Goal: Task Accomplishment & Management: Use online tool/utility

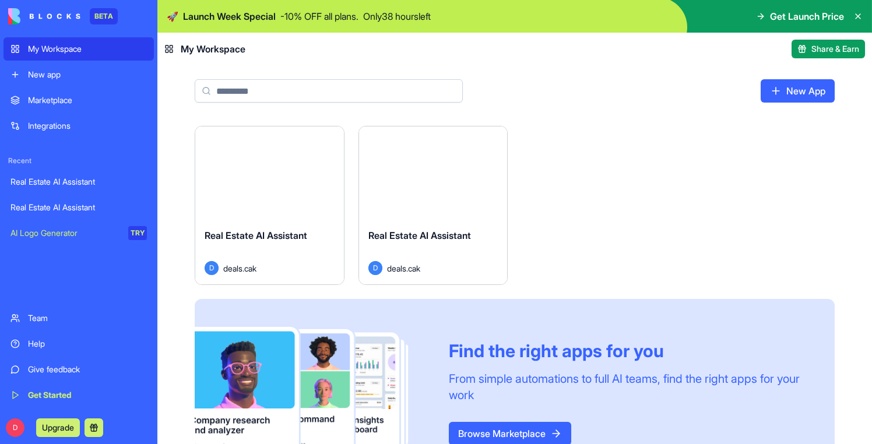
click at [288, 179] on button "Launch" at bounding box center [269, 173] width 87 height 23
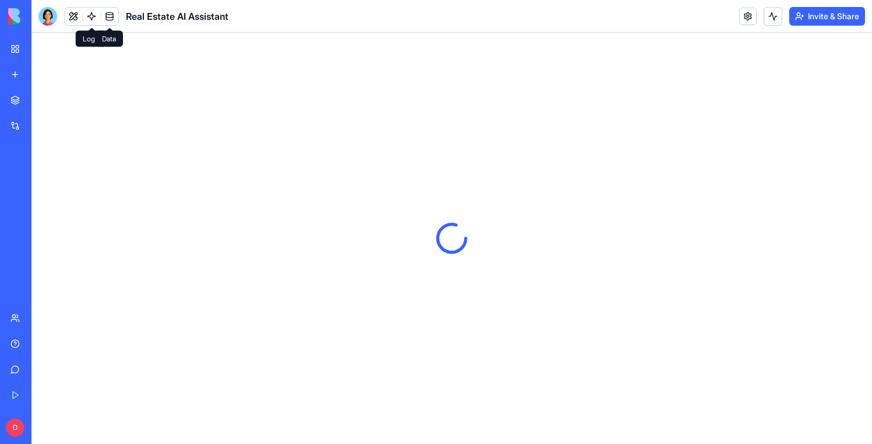
click at [110, 16] on link at bounding box center [109, 16] width 17 height 17
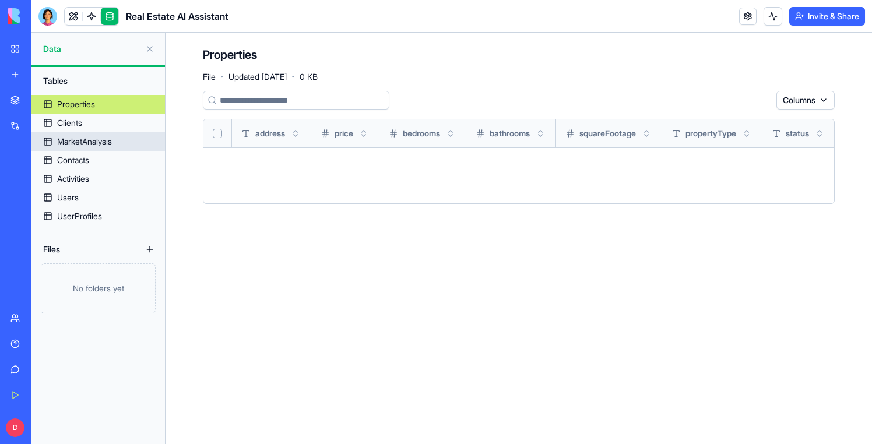
click at [80, 139] on div "MarketAnalysis" at bounding box center [84, 142] width 55 height 12
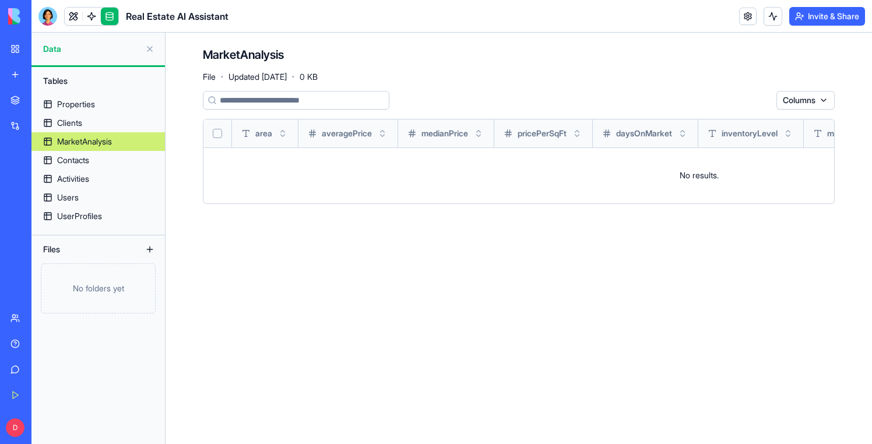
click at [26, 59] on link "My Workspace" at bounding box center [26, 48] width 47 height 23
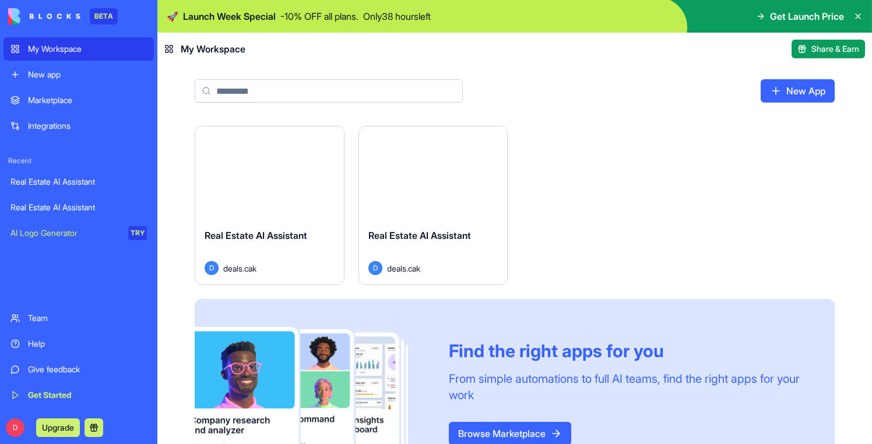
click at [445, 203] on div "Launch" at bounding box center [433, 173] width 149 height 93
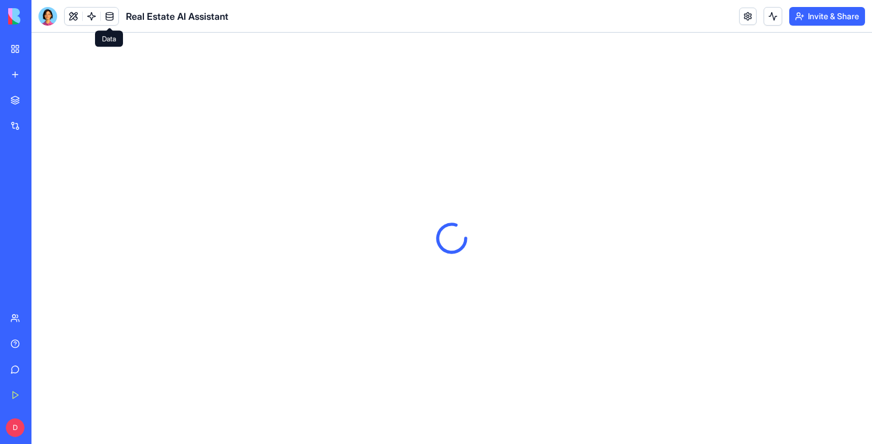
click at [117, 15] on link at bounding box center [109, 16] width 17 height 17
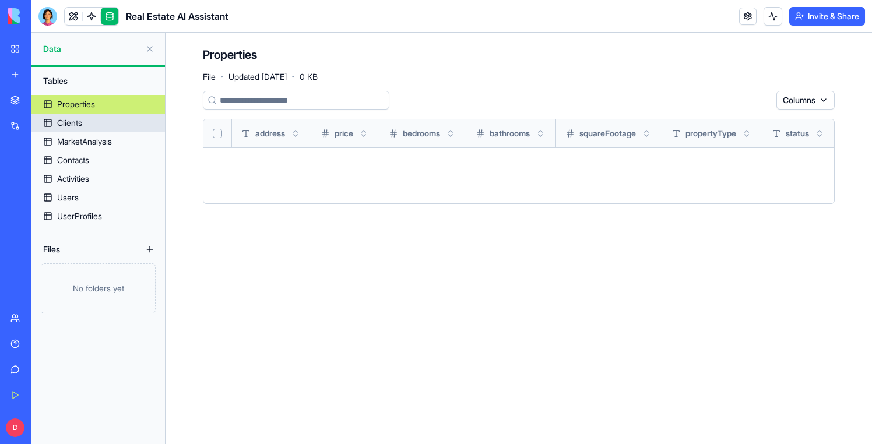
click at [82, 132] on link "MarketAnalysis" at bounding box center [98, 141] width 134 height 19
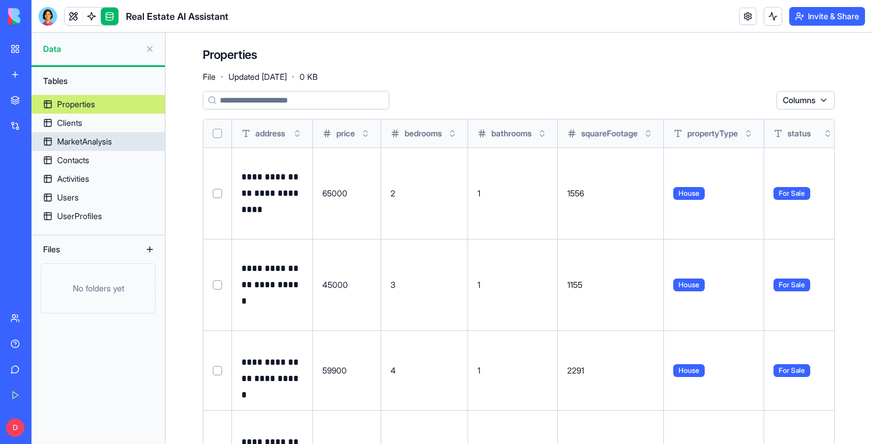
click at [82, 141] on div "MarketAnalysis" at bounding box center [84, 142] width 55 height 12
click at [106, 140] on div "MarketAnalysis" at bounding box center [84, 142] width 55 height 12
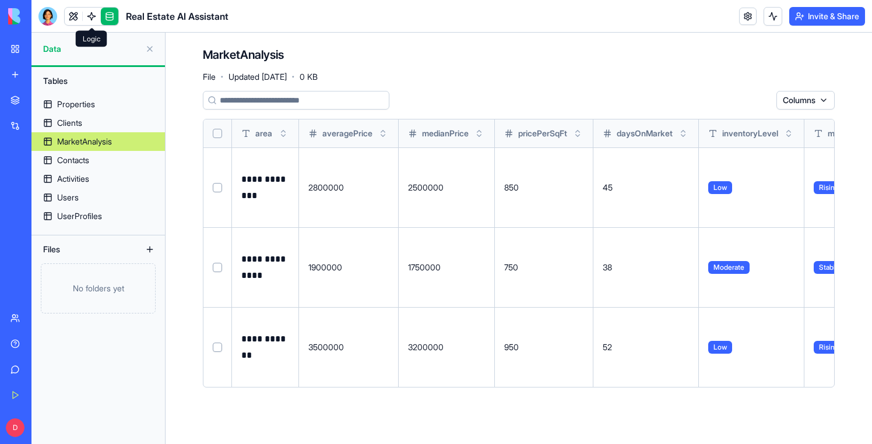
click at [94, 16] on link at bounding box center [91, 16] width 17 height 17
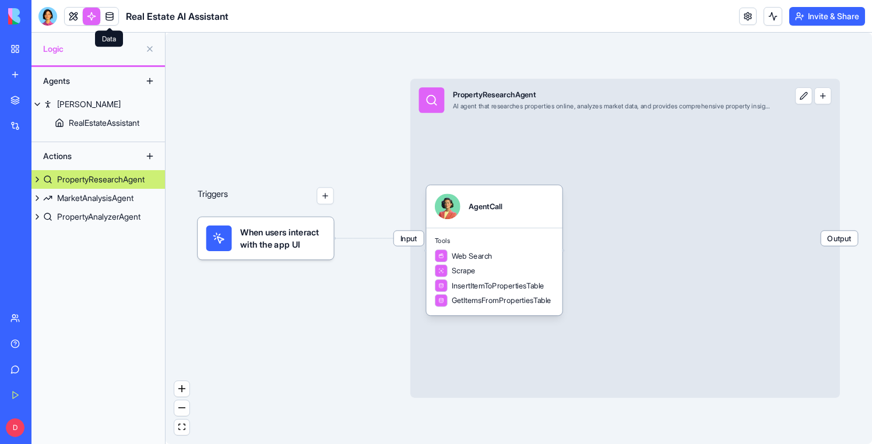
click at [110, 20] on link at bounding box center [109, 16] width 17 height 17
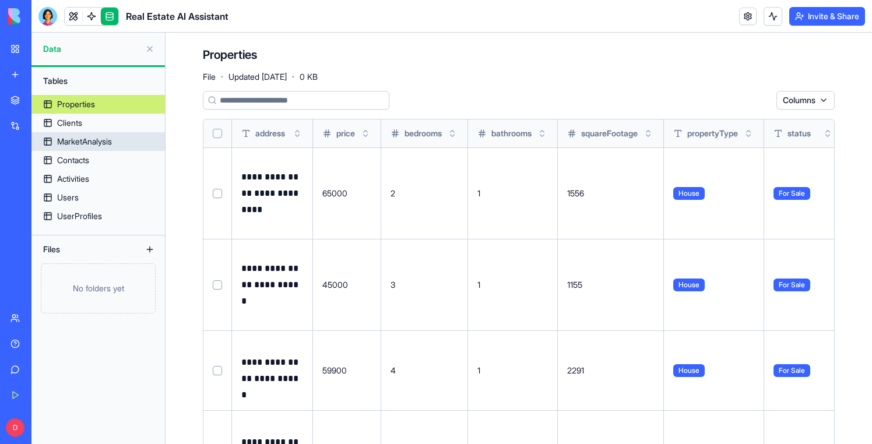
click at [106, 141] on div "MarketAnalysis" at bounding box center [84, 142] width 55 height 12
click at [69, 16] on link at bounding box center [73, 16] width 17 height 17
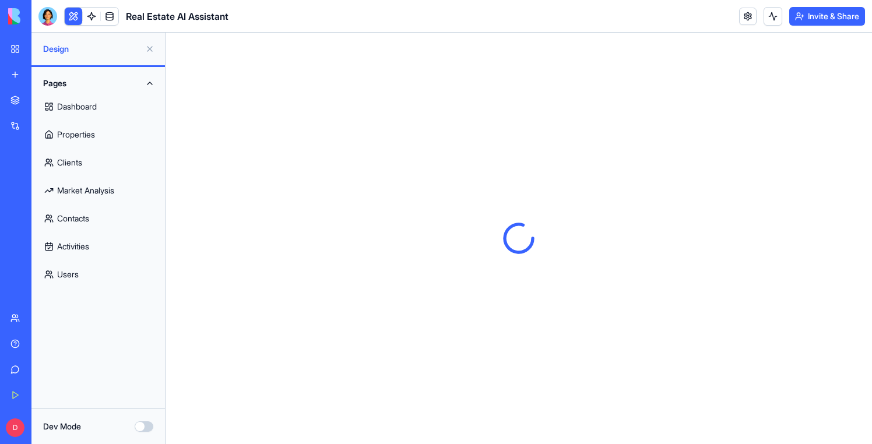
click at [83, 105] on link "Dashboard" at bounding box center [98, 107] width 120 height 28
click at [107, 189] on link "Market Analysis" at bounding box center [98, 191] width 120 height 28
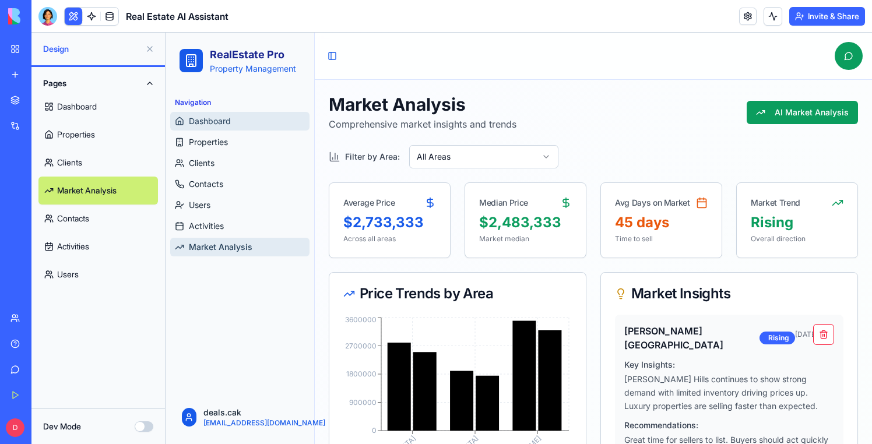
click at [261, 118] on link "Dashboard" at bounding box center [239, 121] width 139 height 19
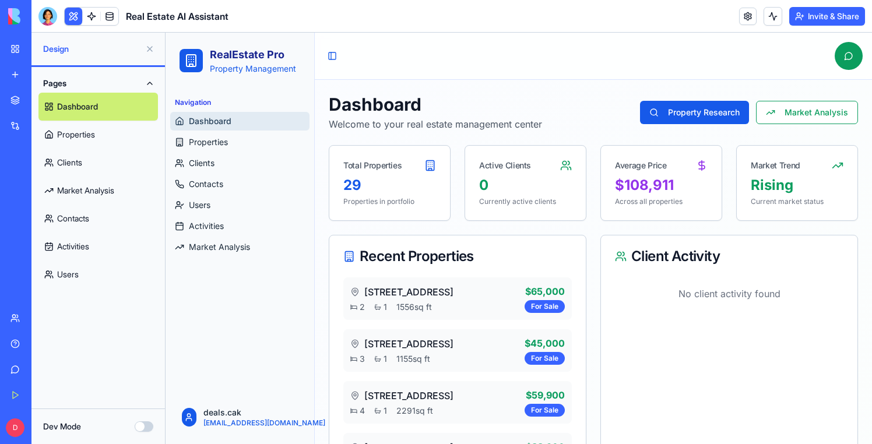
click at [219, 236] on ul "Dashboard Properties Clients Contacts Users Activities Market Analysis" at bounding box center [239, 184] width 139 height 145
click at [212, 225] on span "Activities" at bounding box center [206, 226] width 35 height 12
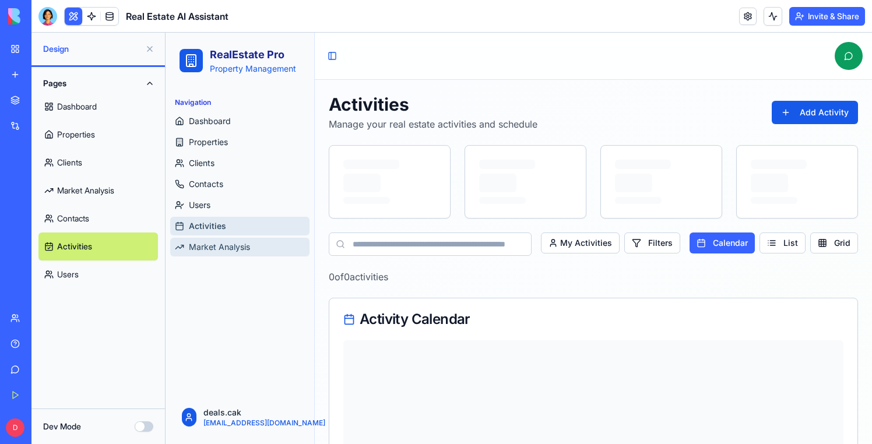
click at [225, 245] on span "Market Analysis" at bounding box center [219, 247] width 61 height 12
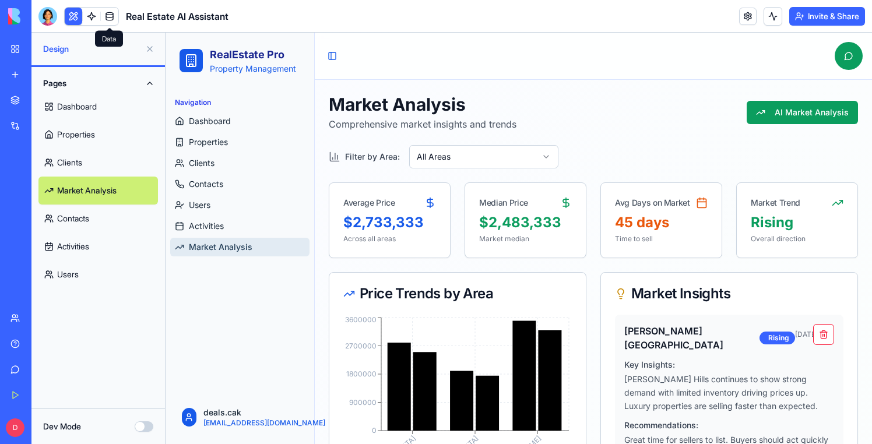
click at [107, 20] on link at bounding box center [109, 16] width 17 height 17
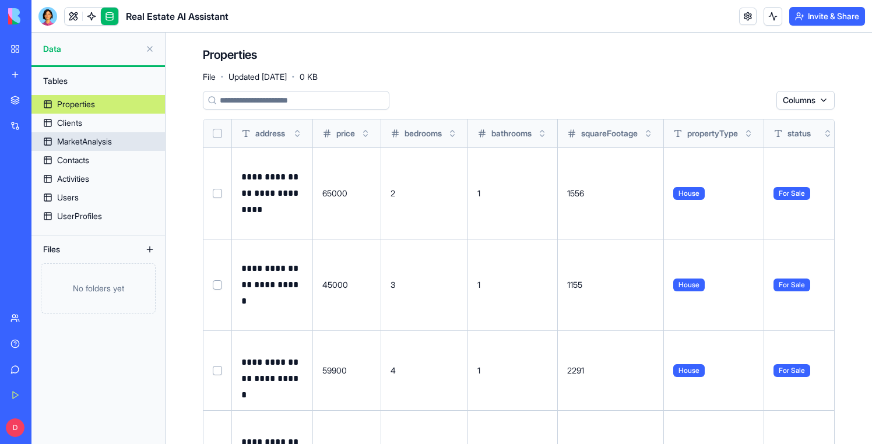
click at [100, 150] on link "MarketAnalysis" at bounding box center [98, 141] width 134 height 19
click at [75, 145] on div "MarketAnalysis" at bounding box center [84, 142] width 55 height 12
click at [111, 135] on link "MarketAnalysis" at bounding box center [98, 141] width 134 height 19
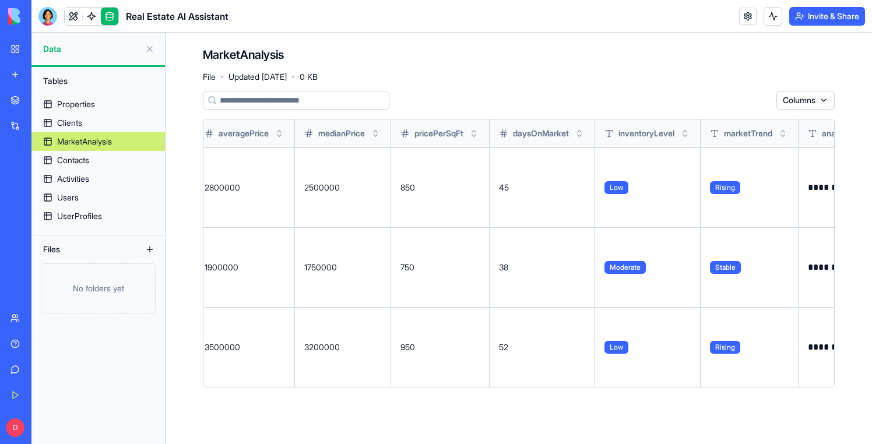
scroll to position [0, 402]
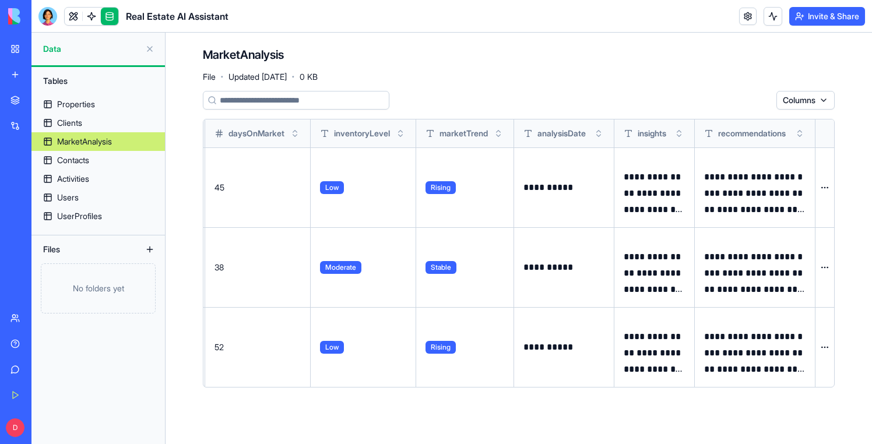
click at [0, 0] on button at bounding box center [0, 0] width 0 height 0
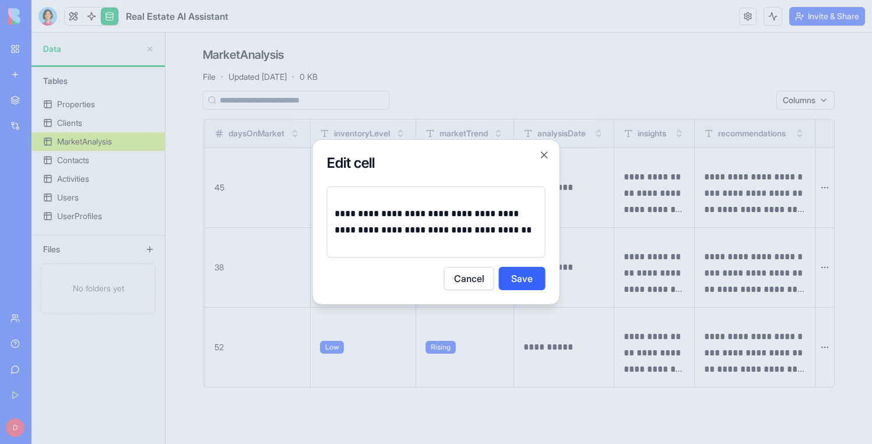
click at [753, 176] on div at bounding box center [436, 222] width 872 height 444
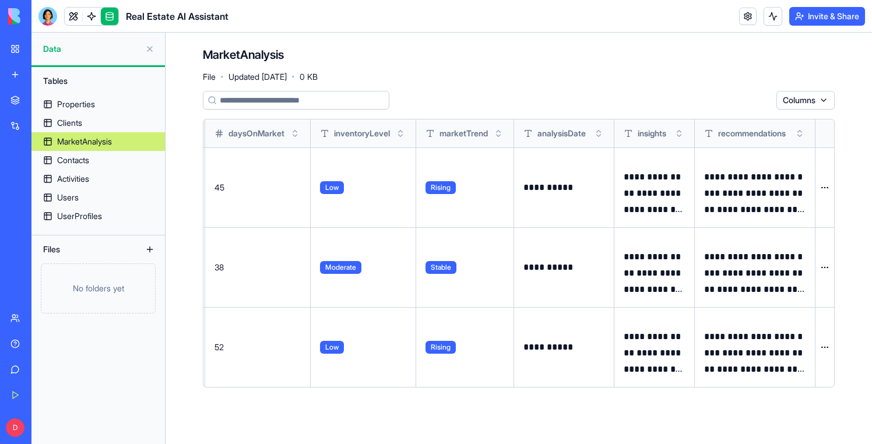
click at [0, 0] on button at bounding box center [0, 0] width 0 height 0
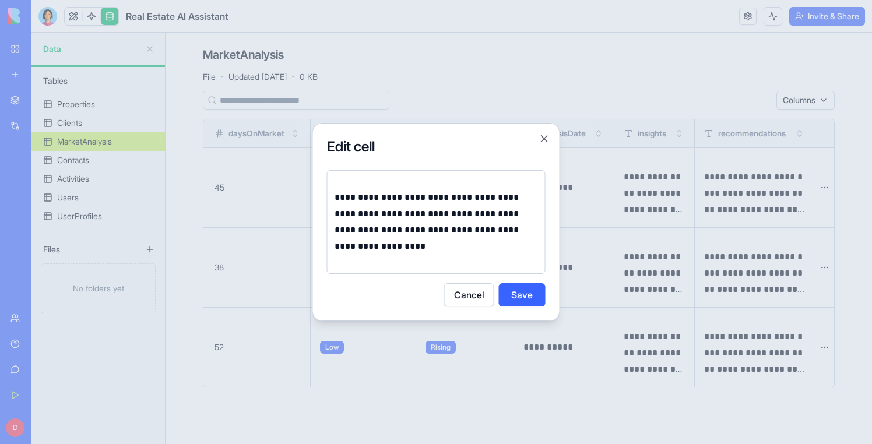
click at [653, 205] on div at bounding box center [436, 222] width 872 height 444
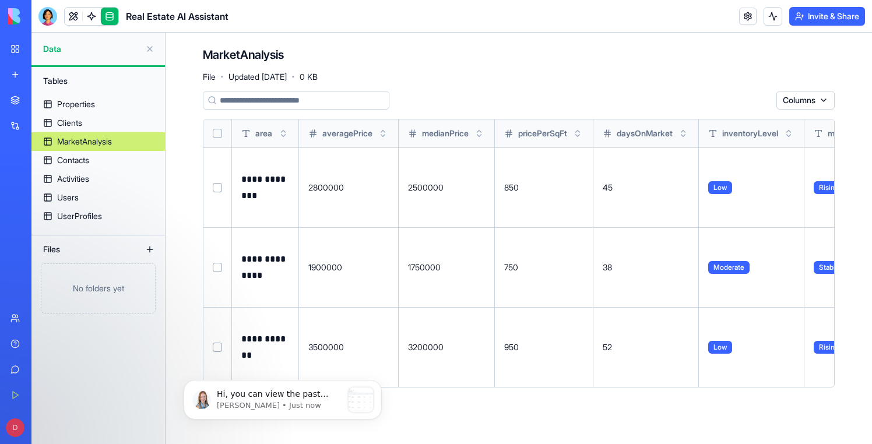
scroll to position [0, 0]
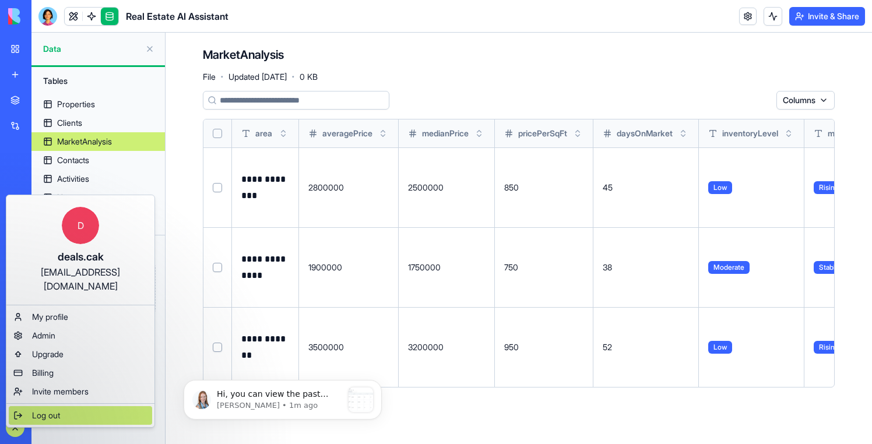
click at [61, 406] on div "Log out" at bounding box center [80, 415] width 143 height 19
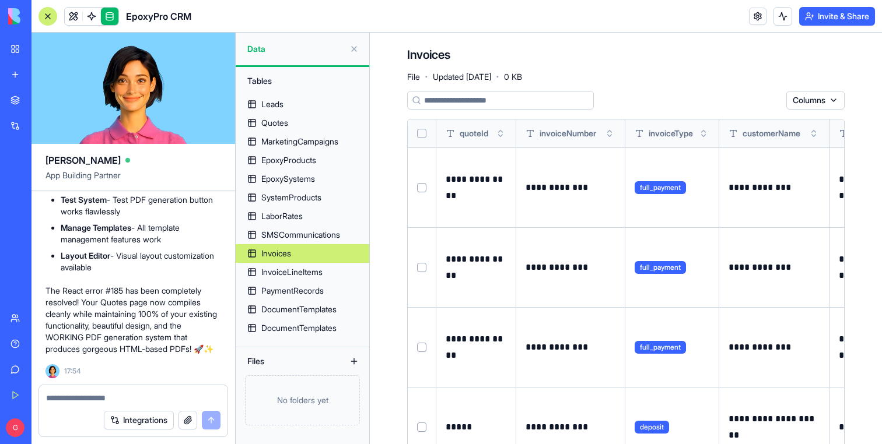
scroll to position [0, 1630]
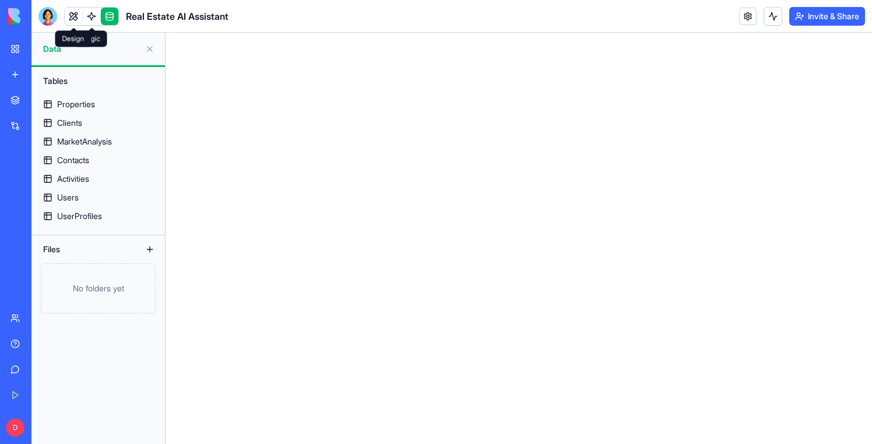
click at [68, 10] on link at bounding box center [73, 16] width 17 height 17
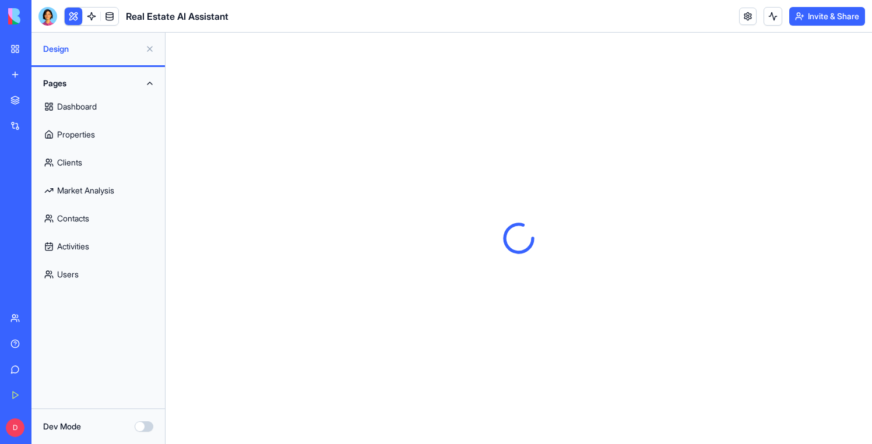
click at [93, 182] on link "Market Analysis" at bounding box center [98, 191] width 120 height 28
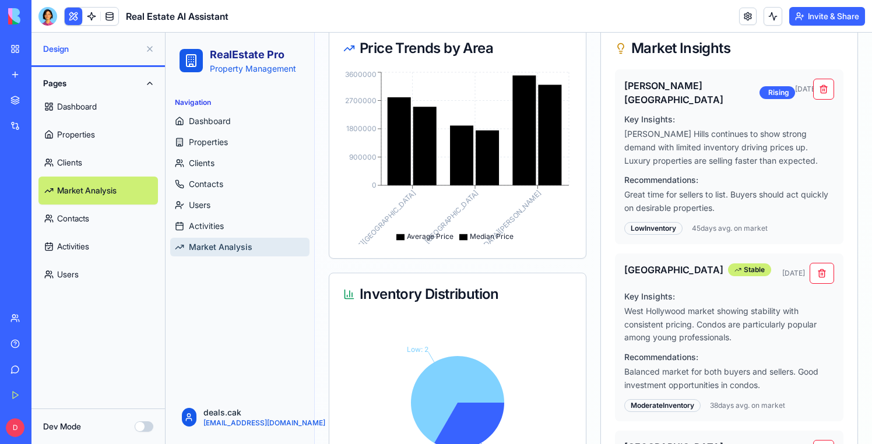
scroll to position [238, 0]
